Goal: Use online tool/utility: Utilize a website feature to perform a specific function

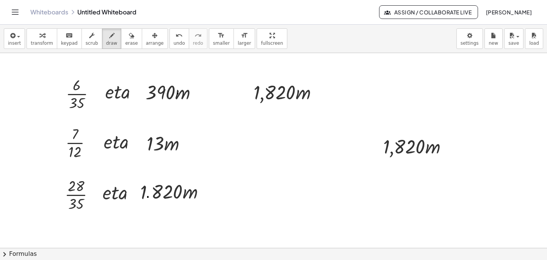
click at [91, 14] on div "Whiteboards Untitled Whiteboard" at bounding box center [204, 12] width 349 height 8
click at [16, 14] on icon "Toggle navigation" at bounding box center [15, 12] width 9 height 9
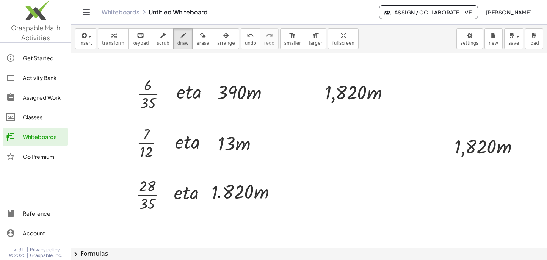
click at [87, 13] on icon "Toggle navigation" at bounding box center [86, 12] width 9 height 9
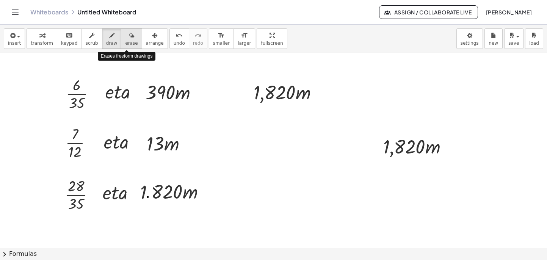
click at [130, 43] on span "erase" at bounding box center [131, 43] width 13 height 5
click at [0, 0] on div "Graspable Math Activities Get Started Activity Bank Assigned Work Classes White…" at bounding box center [273, 130] width 547 height 260
click at [16, 38] on span "button" at bounding box center [17, 36] width 2 height 5
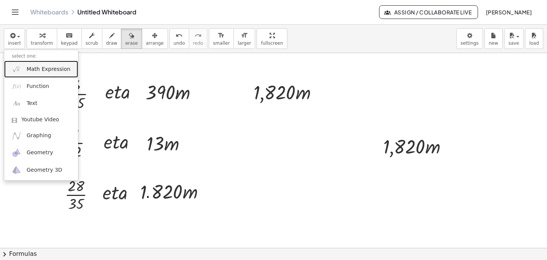
click at [37, 70] on span "Math Expression" at bounding box center [49, 70] width 44 height 8
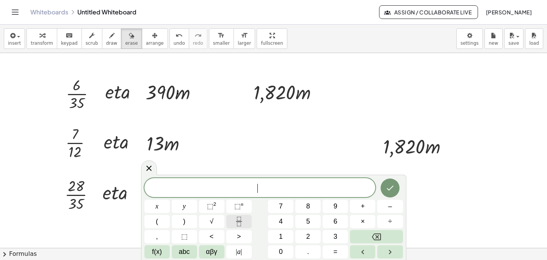
click at [238, 222] on icon "Fraction" at bounding box center [239, 224] width 4 height 4
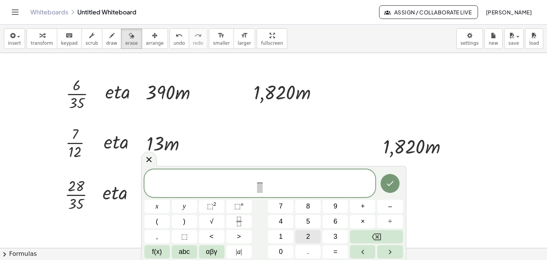
click at [305, 235] on button "2" at bounding box center [307, 236] width 25 height 13
click at [240, 205] on span "⬚" at bounding box center [237, 206] width 6 height 8
click at [360, 222] on button "×" at bounding box center [362, 221] width 25 height 13
click at [210, 206] on span "⬚" at bounding box center [210, 206] width 6 height 8
click at [359, 220] on button "×" at bounding box center [362, 221] width 25 height 13
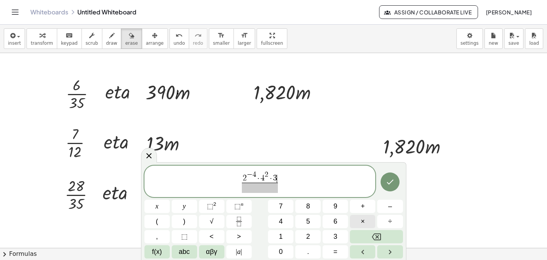
click at [365, 222] on button "×" at bounding box center [362, 221] width 25 height 13
click at [243, 205] on sup "n" at bounding box center [242, 204] width 3 height 6
click at [236, 205] on span "⬚" at bounding box center [237, 206] width 6 height 8
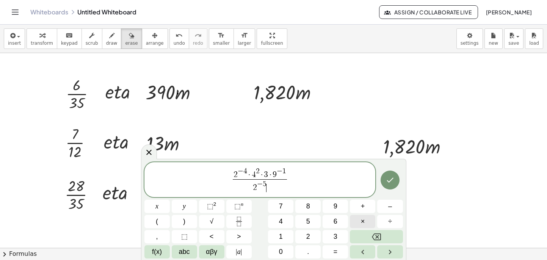
click at [363, 221] on span "×" at bounding box center [363, 221] width 4 height 10
click at [207, 205] on span "⬚" at bounding box center [210, 206] width 6 height 8
click at [295, 180] on span "2 − 4 · 4 2 · 3 · 9 − 1 2 − 5 · 8 · 3 2 ​ ​" at bounding box center [259, 180] width 231 height 27
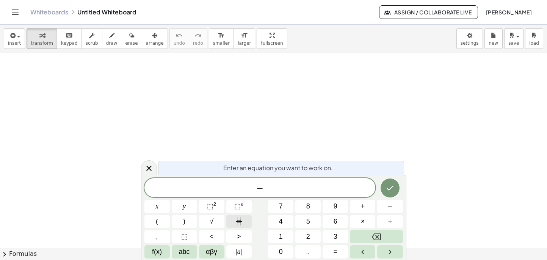
click at [240, 224] on icon "Fraction" at bounding box center [238, 221] width 9 height 9
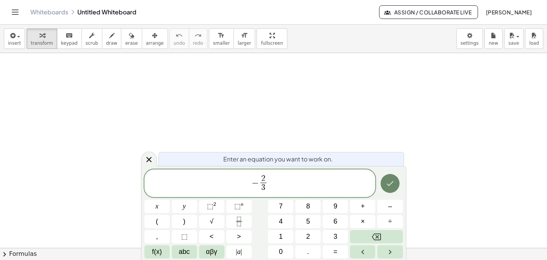
click at [389, 185] on icon "Done" at bounding box center [389, 183] width 7 height 5
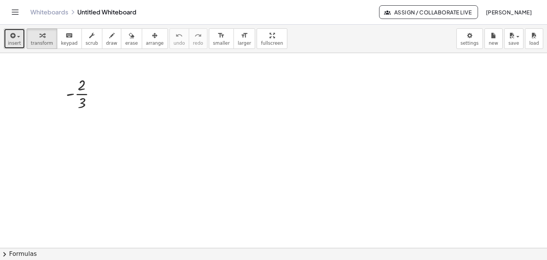
click at [16, 37] on span "button" at bounding box center [17, 36] width 2 height 5
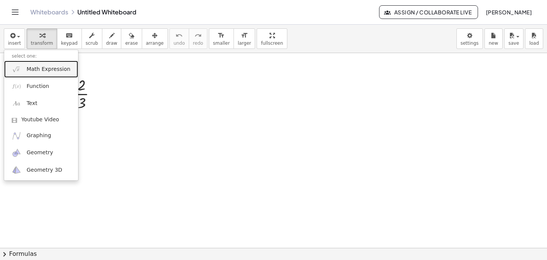
click at [41, 70] on span "Math Expression" at bounding box center [49, 70] width 44 height 8
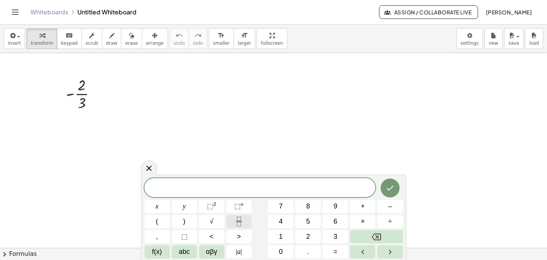
click at [238, 223] on icon "Fraction" at bounding box center [238, 221] width 9 height 9
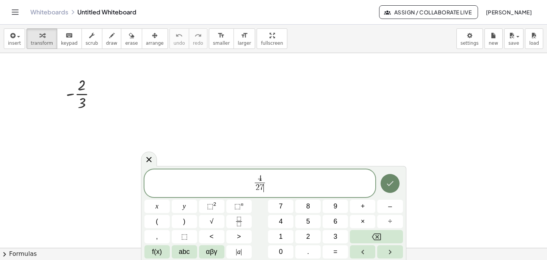
click at [390, 186] on icon "Done" at bounding box center [389, 183] width 9 height 9
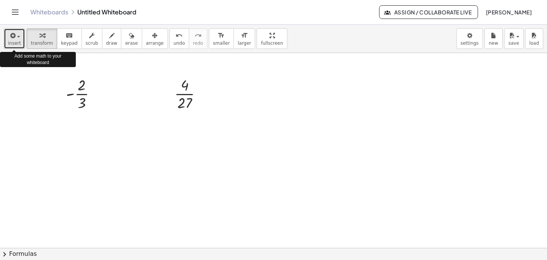
click at [17, 38] on div "button" at bounding box center [14, 35] width 13 height 9
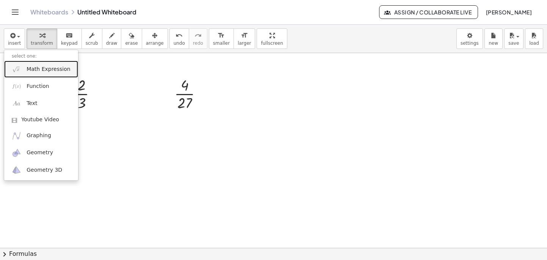
click at [47, 69] on span "Math Expression" at bounding box center [49, 70] width 44 height 8
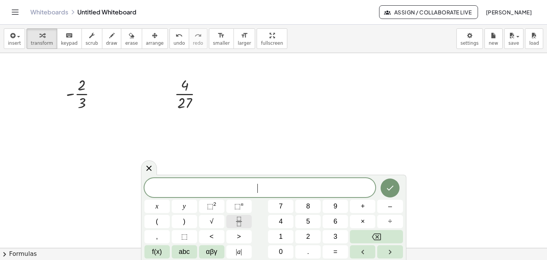
click at [241, 220] on icon "Fraction" at bounding box center [238, 221] width 9 height 9
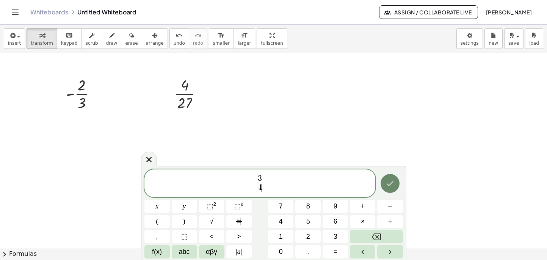
click at [388, 184] on icon "Done" at bounding box center [389, 183] width 7 height 5
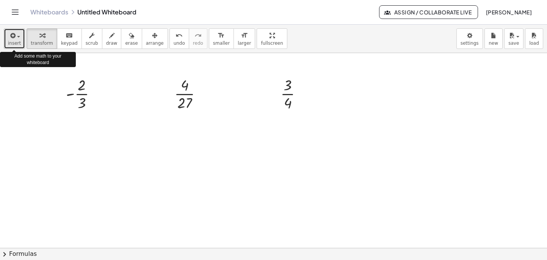
click at [14, 36] on icon "button" at bounding box center [12, 35] width 7 height 9
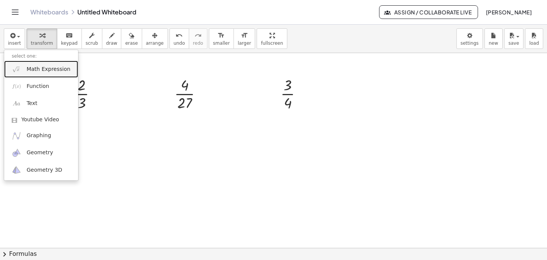
click at [37, 70] on span "Math Expression" at bounding box center [49, 70] width 44 height 8
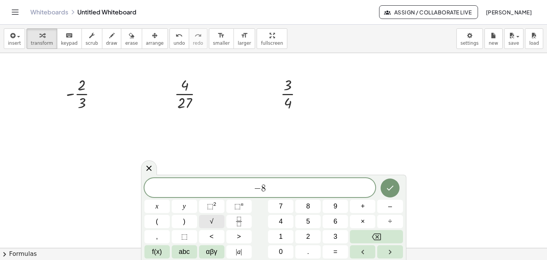
click at [215, 220] on button "√" at bounding box center [211, 221] width 25 height 13
click at [393, 189] on icon "Done" at bounding box center [389, 187] width 9 height 9
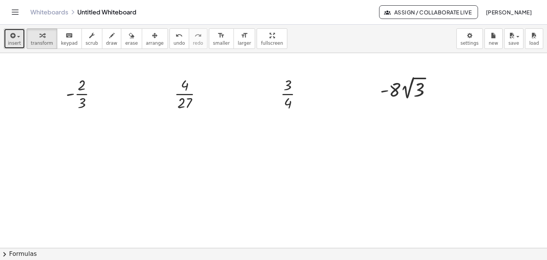
click at [16, 42] on span "insert" at bounding box center [14, 43] width 13 height 5
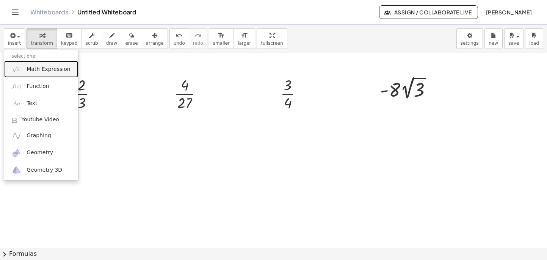
click at [43, 69] on span "Math Expression" at bounding box center [49, 70] width 44 height 8
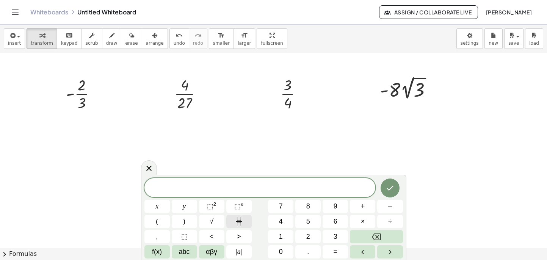
click at [234, 222] on button "Fraction" at bounding box center [238, 221] width 25 height 13
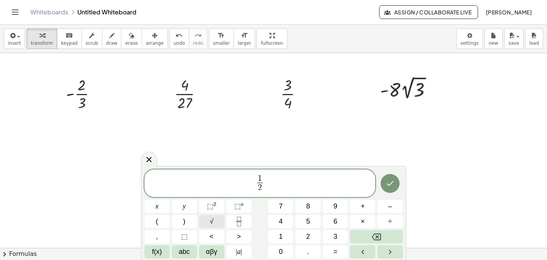
click at [217, 221] on button "√" at bounding box center [211, 221] width 25 height 13
click at [391, 184] on icon "Done" at bounding box center [389, 183] width 7 height 5
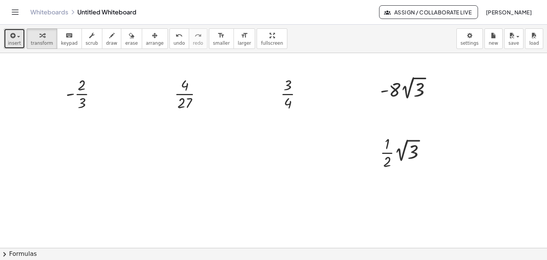
click at [17, 41] on span "insert" at bounding box center [14, 43] width 13 height 5
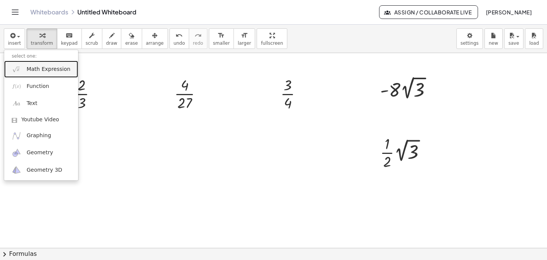
click at [37, 70] on span "Math Expression" at bounding box center [49, 70] width 44 height 8
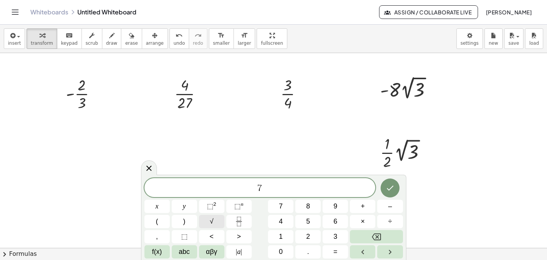
click at [216, 221] on button "√" at bounding box center [211, 221] width 25 height 13
click at [394, 185] on icon "Done" at bounding box center [389, 187] width 9 height 9
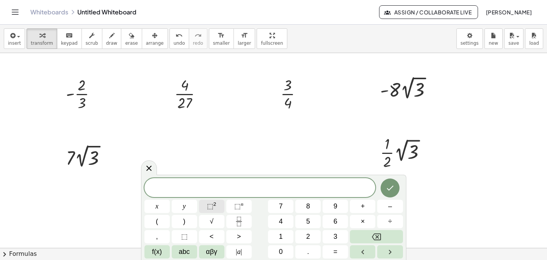
click at [211, 208] on span "⬚" at bounding box center [210, 206] width 6 height 8
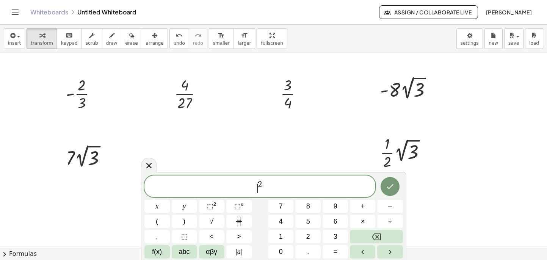
click at [256, 186] on span "​ 2" at bounding box center [259, 187] width 231 height 14
click at [390, 186] on icon "Done" at bounding box center [389, 186] width 9 height 9
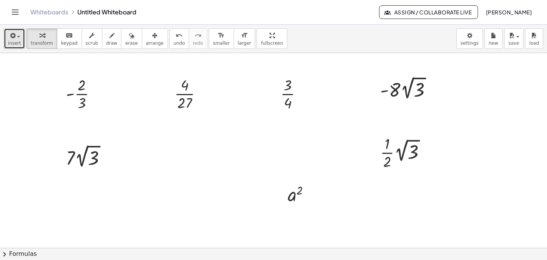
click at [16, 38] on span "button" at bounding box center [17, 36] width 2 height 5
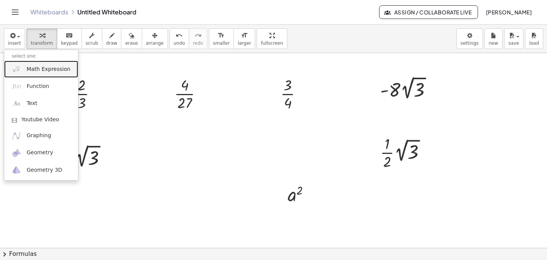
click at [41, 70] on span "Math Expression" at bounding box center [49, 70] width 44 height 8
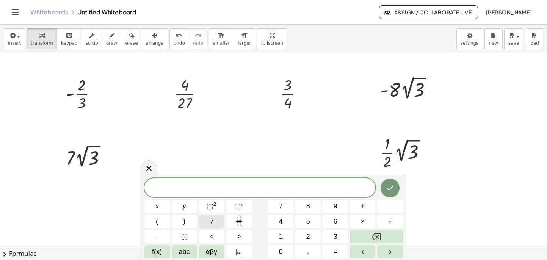
click at [220, 222] on button "√" at bounding box center [211, 221] width 25 height 13
click at [256, 186] on span "√" at bounding box center [256, 187] width 8 height 9
click at [255, 185] on span "√" at bounding box center [256, 187] width 8 height 9
click at [263, 191] on span at bounding box center [263, 188] width 7 height 10
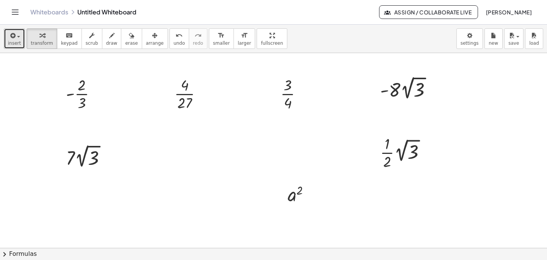
click at [20, 38] on div "button" at bounding box center [14, 35] width 13 height 9
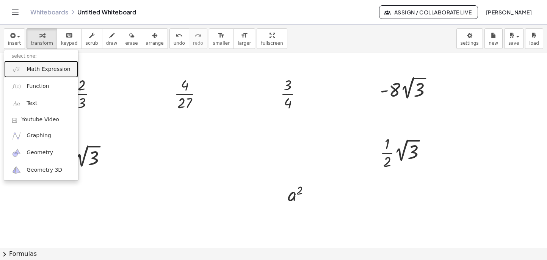
click at [40, 71] on span "Math Expression" at bounding box center [49, 70] width 44 height 8
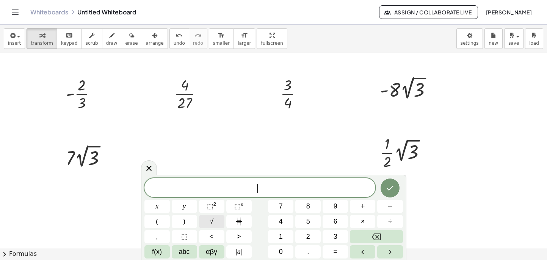
click at [210, 221] on span "√" at bounding box center [212, 221] width 4 height 10
click at [394, 187] on icon "Done" at bounding box center [389, 187] width 9 height 9
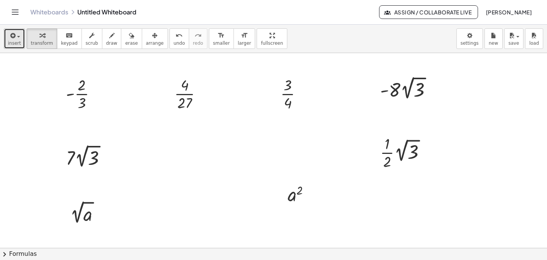
click at [13, 41] on span "insert" at bounding box center [14, 43] width 13 height 5
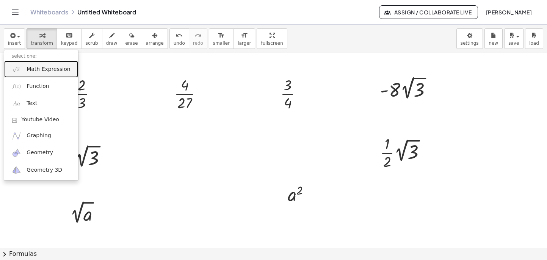
click at [40, 70] on span "Math Expression" at bounding box center [49, 70] width 44 height 8
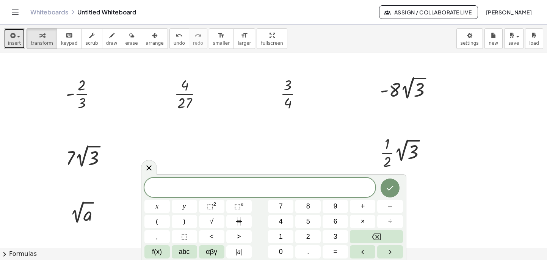
click at [13, 42] on span "insert" at bounding box center [14, 43] width 13 height 5
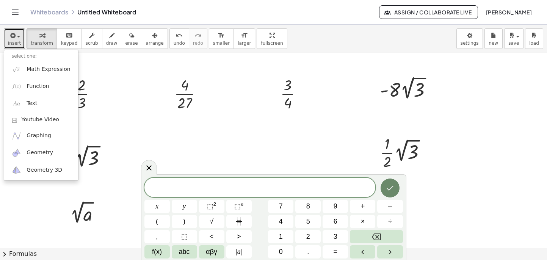
click at [390, 189] on icon "Done" at bounding box center [389, 187] width 9 height 9
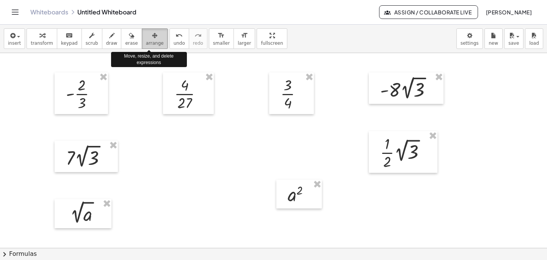
click at [155, 41] on span "arrange" at bounding box center [155, 43] width 18 height 5
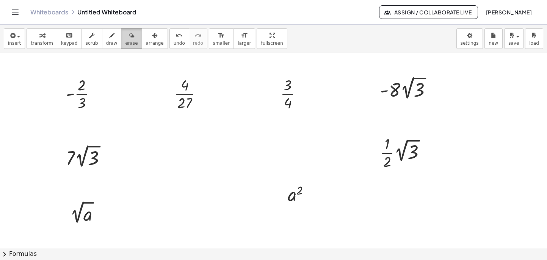
click at [130, 36] on div "button" at bounding box center [131, 35] width 13 height 9
click at [13, 41] on span "insert" at bounding box center [14, 43] width 13 height 5
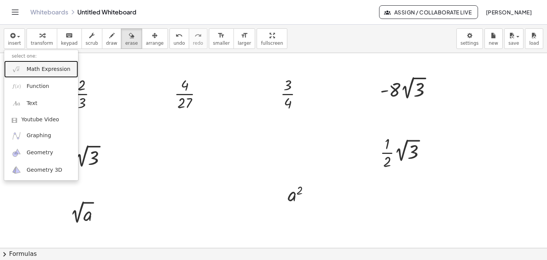
click at [39, 70] on span "Math Expression" at bounding box center [49, 70] width 44 height 8
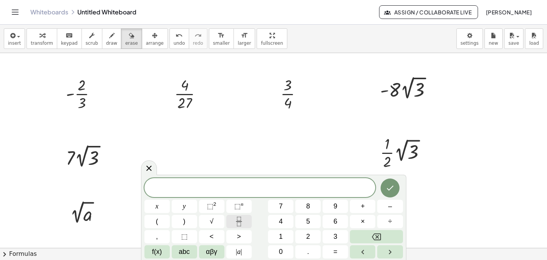
click at [239, 224] on icon "Fraction" at bounding box center [238, 221] width 9 height 9
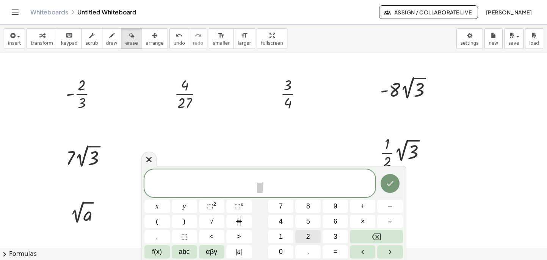
click at [307, 237] on span "2" at bounding box center [308, 237] width 4 height 10
click at [238, 208] on span "⬚" at bounding box center [237, 206] width 6 height 8
click at [362, 223] on span "×" at bounding box center [363, 221] width 4 height 10
click at [209, 206] on span "⬚" at bounding box center [210, 206] width 6 height 8
click at [367, 223] on button "×" at bounding box center [362, 221] width 25 height 13
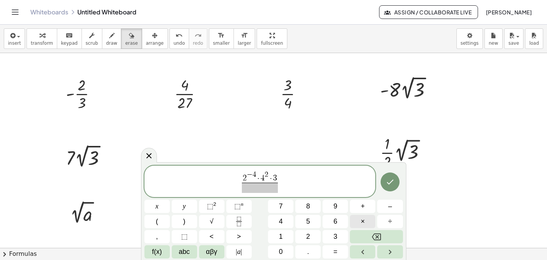
click at [365, 223] on button "×" at bounding box center [362, 221] width 25 height 13
click at [242, 207] on span "⬚ n" at bounding box center [238, 206] width 9 height 10
click at [252, 191] on span at bounding box center [260, 188] width 54 height 10
click at [243, 206] on sup "n" at bounding box center [242, 204] width 3 height 6
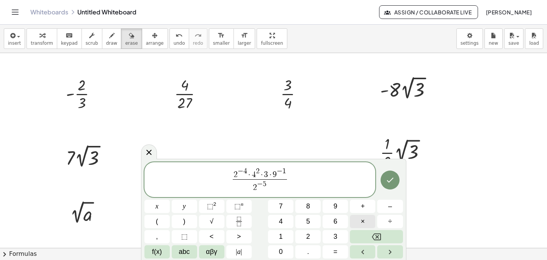
click at [365, 222] on span "×" at bounding box center [363, 221] width 4 height 10
click at [365, 223] on button "×" at bounding box center [362, 221] width 25 height 13
click at [364, 224] on span "×" at bounding box center [363, 221] width 4 height 10
click at [214, 207] on span "⬚ 2" at bounding box center [211, 206] width 9 height 10
click at [290, 179] on span "2 − 4 · 4 2 · 3 · 9 − 1 2 − 5 · 8 · 3 2 ​ ​" at bounding box center [259, 180] width 231 height 27
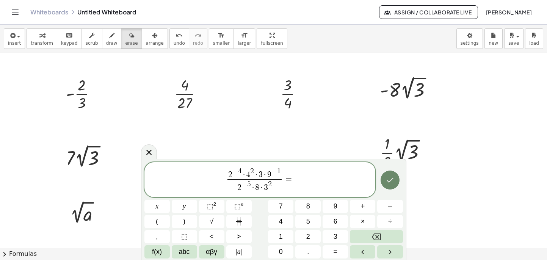
click at [390, 183] on icon "Done" at bounding box center [389, 179] width 9 height 9
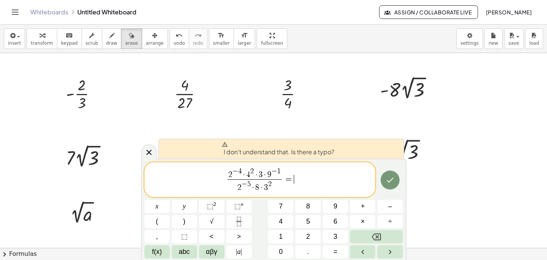
click at [318, 187] on span "2 − 4 · 4 2 · 3 · 9 − 1 2 − 5 · 8 · 3 2 ​ = ​" at bounding box center [259, 180] width 231 height 27
click at [211, 183] on span "2 − 4 · 4 2 · 3 · 9 − 1 2 − 5 · 8 · 3 2 ​ = ​" at bounding box center [259, 180] width 231 height 27
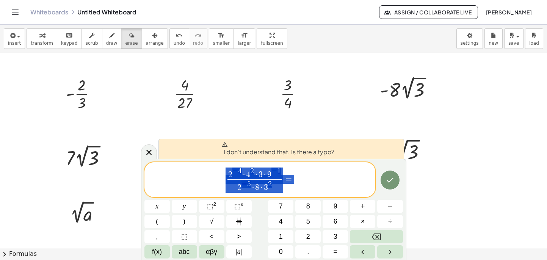
drag, startPoint x: 294, startPoint y: 184, endPoint x: 233, endPoint y: 179, distance: 61.6
click at [233, 179] on span "2 − 4 · 4 2 · 3 · 9 − 1 2 − 5 · 8 · 3 2 ​ =" at bounding box center [259, 180] width 231 height 27
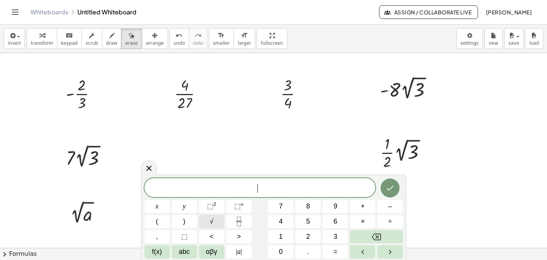
click at [214, 221] on button "√" at bounding box center [211, 221] width 25 height 13
click at [235, 222] on icon "Fraction" at bounding box center [238, 221] width 9 height 9
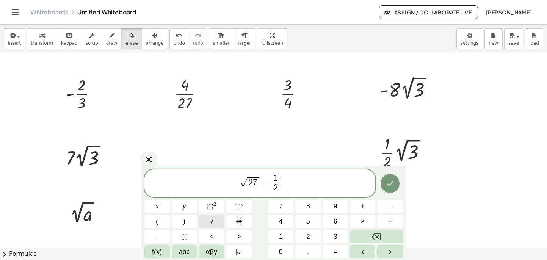
click at [213, 221] on span "√" at bounding box center [212, 221] width 4 height 10
click at [213, 222] on button "√" at bounding box center [211, 221] width 25 height 13
click at [388, 185] on icon "Done" at bounding box center [389, 183] width 7 height 5
